Goal: Check status: Check status

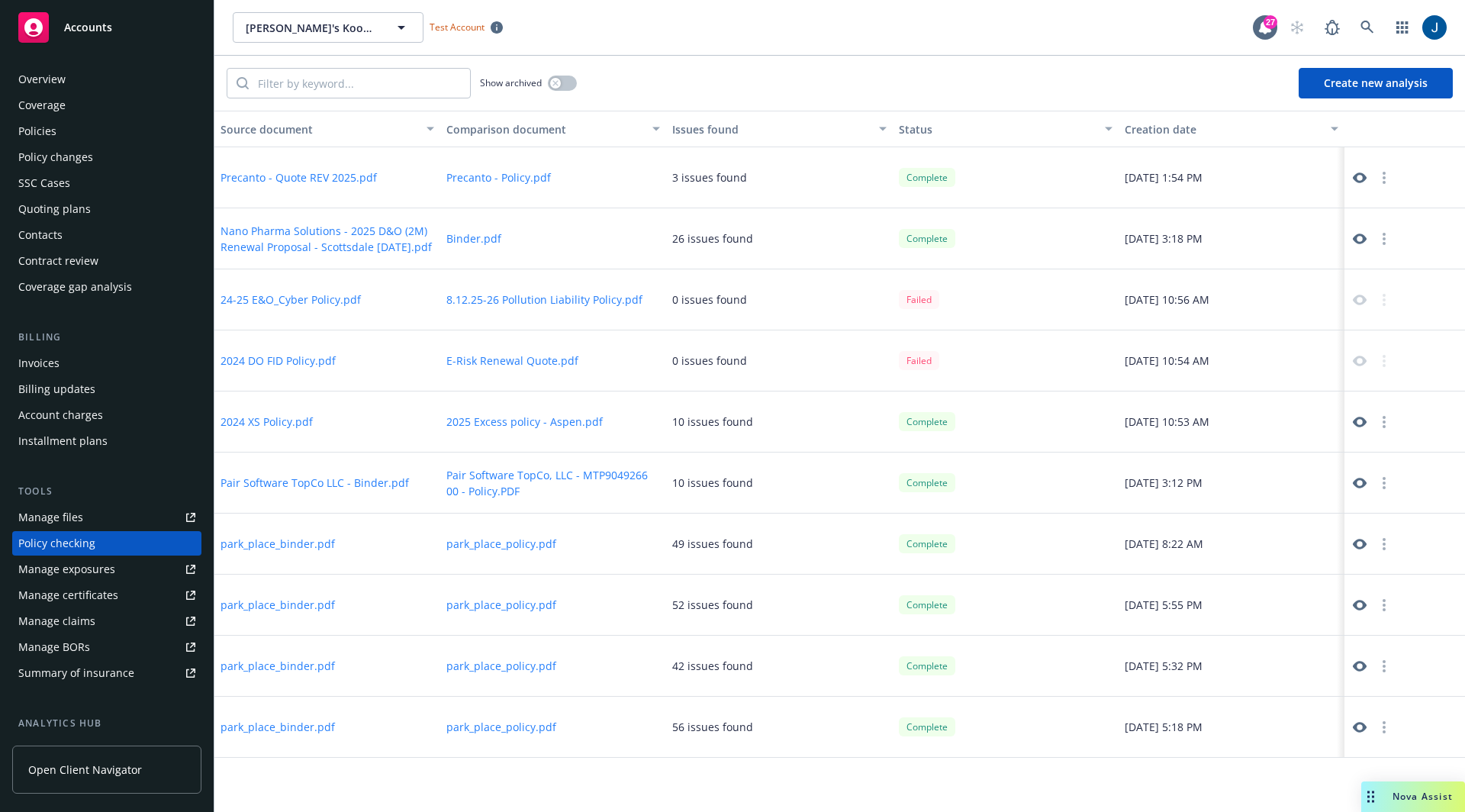
scroll to position [112, 0]
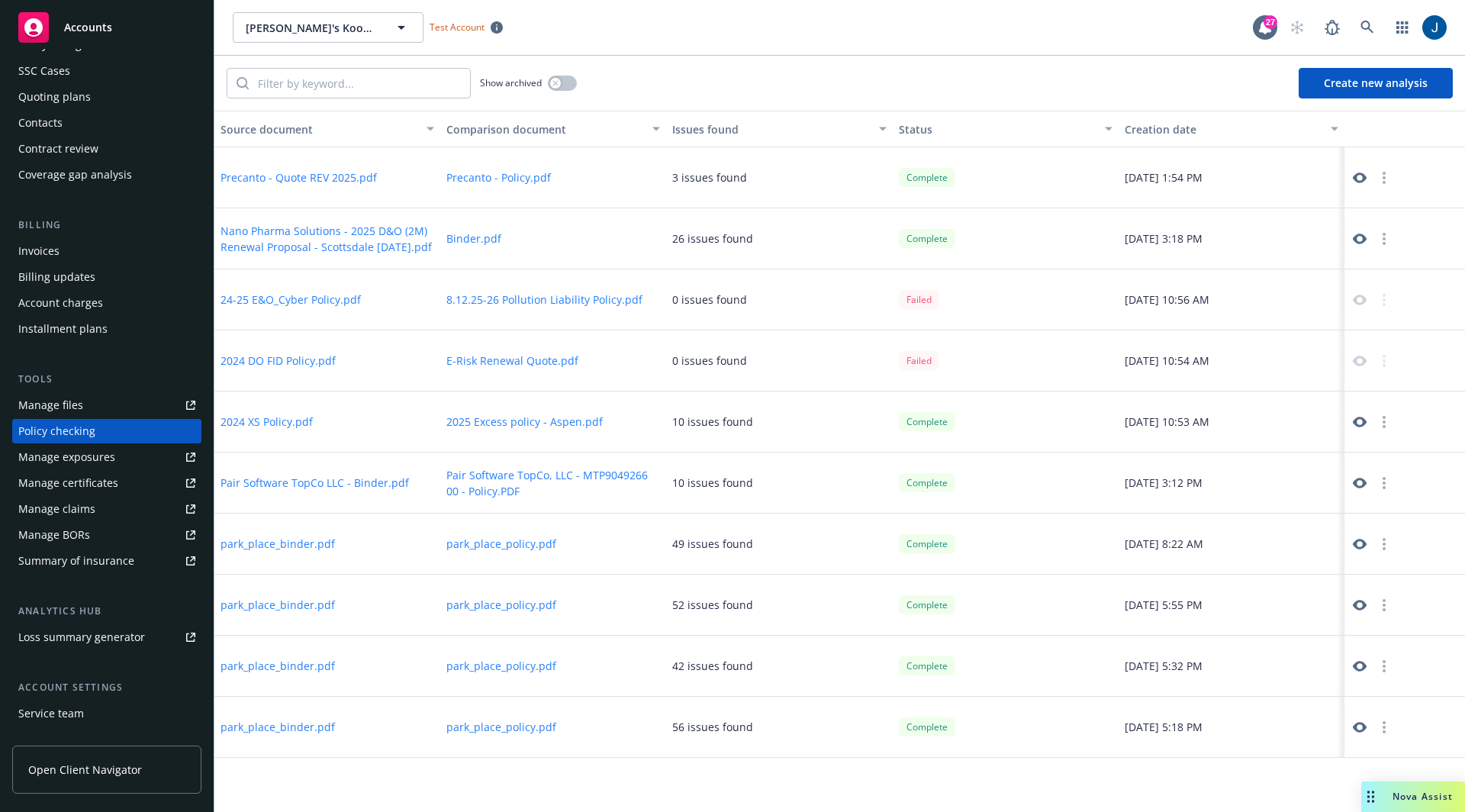
click at [1250, 23] on div "[PERSON_NAME]'s Kookies [PERSON_NAME]'s Kookies Test Account" at bounding box center [743, 27] width 1021 height 31
click at [1270, 24] on div "27" at bounding box center [1271, 22] width 14 height 14
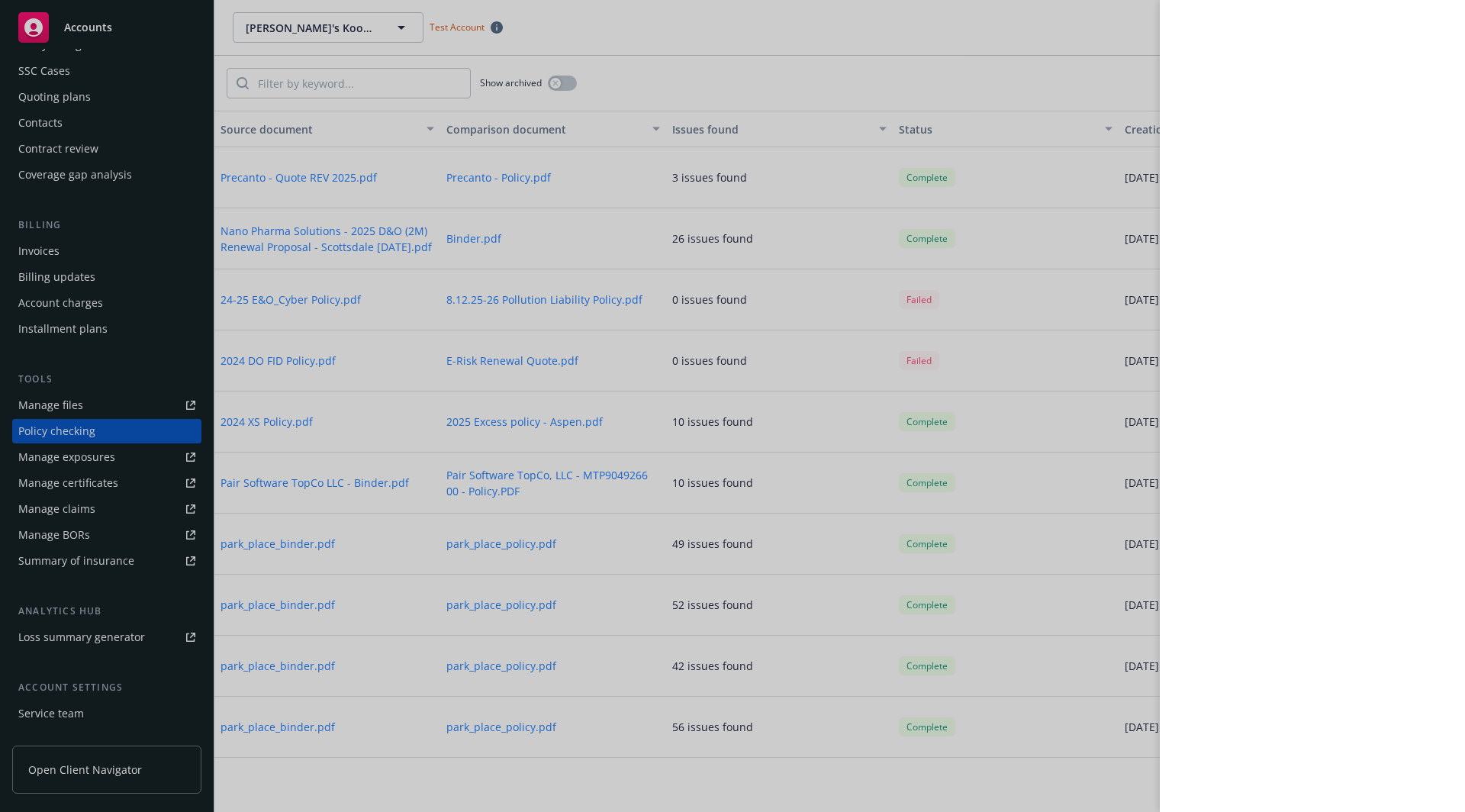
click at [1115, 76] on div at bounding box center [732, 406] width 1465 height 812
